Goal: Navigation & Orientation: Find specific page/section

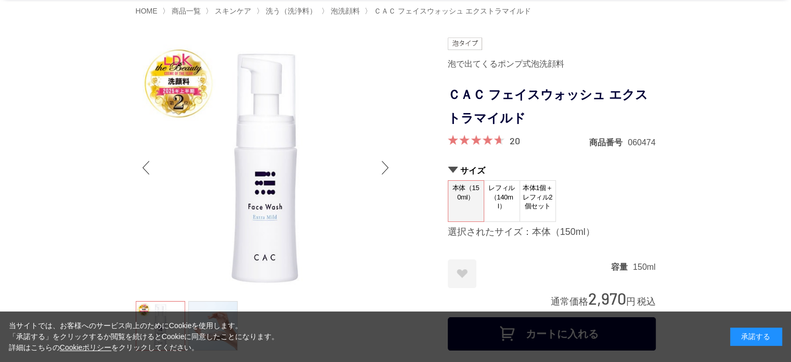
scroll to position [52, 0]
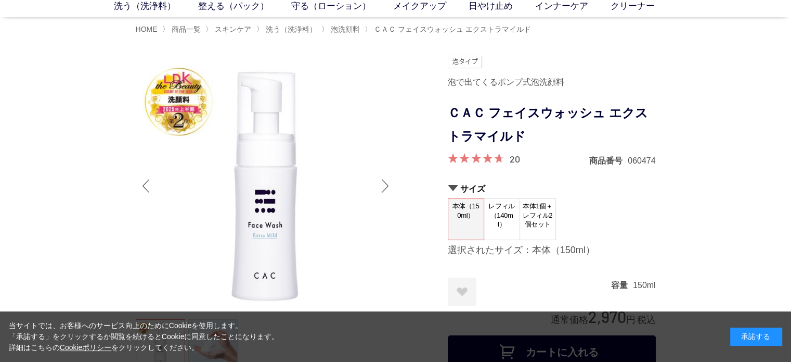
click at [380, 177] on div "Next slide" at bounding box center [385, 186] width 21 height 42
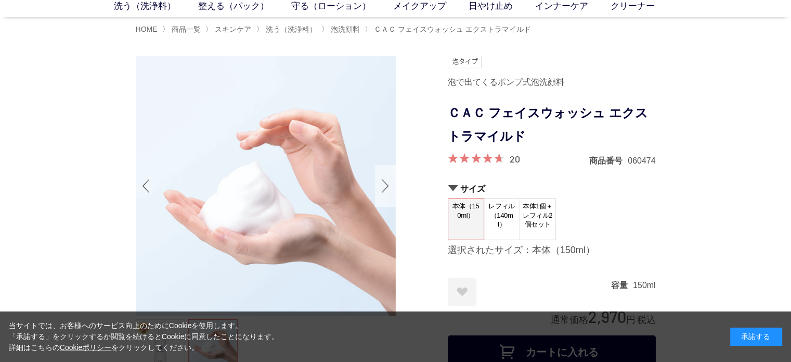
click at [380, 177] on div "Next slide" at bounding box center [385, 186] width 21 height 42
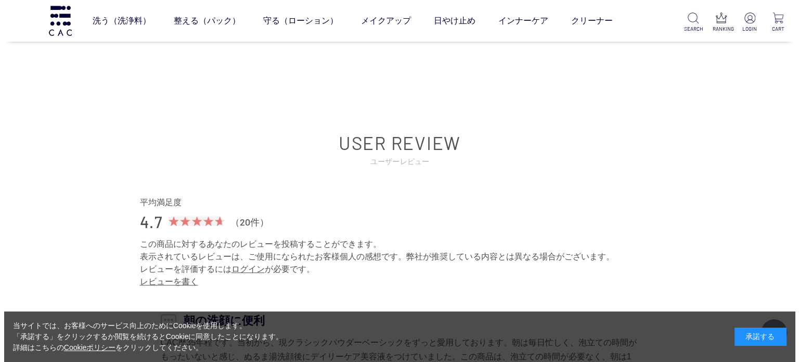
scroll to position [8739, 0]
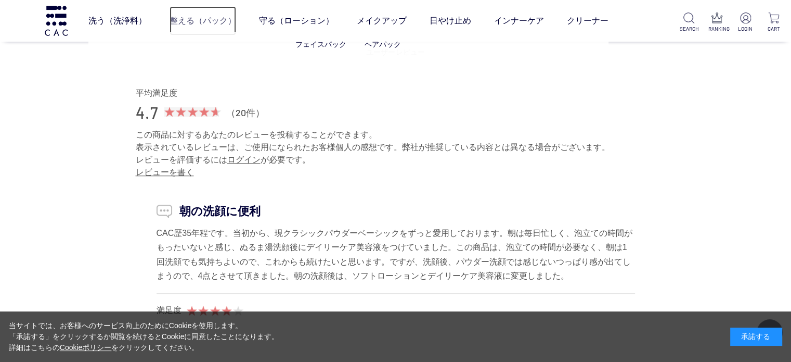
click at [213, 18] on link "整える（パック）" at bounding box center [203, 20] width 67 height 29
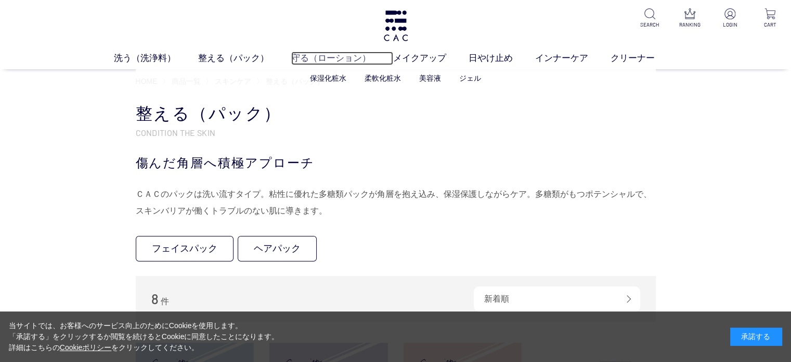
click at [338, 52] on link "守る（ローション）" at bounding box center [342, 59] width 102 height 14
